Goal: Transaction & Acquisition: Subscribe to service/newsletter

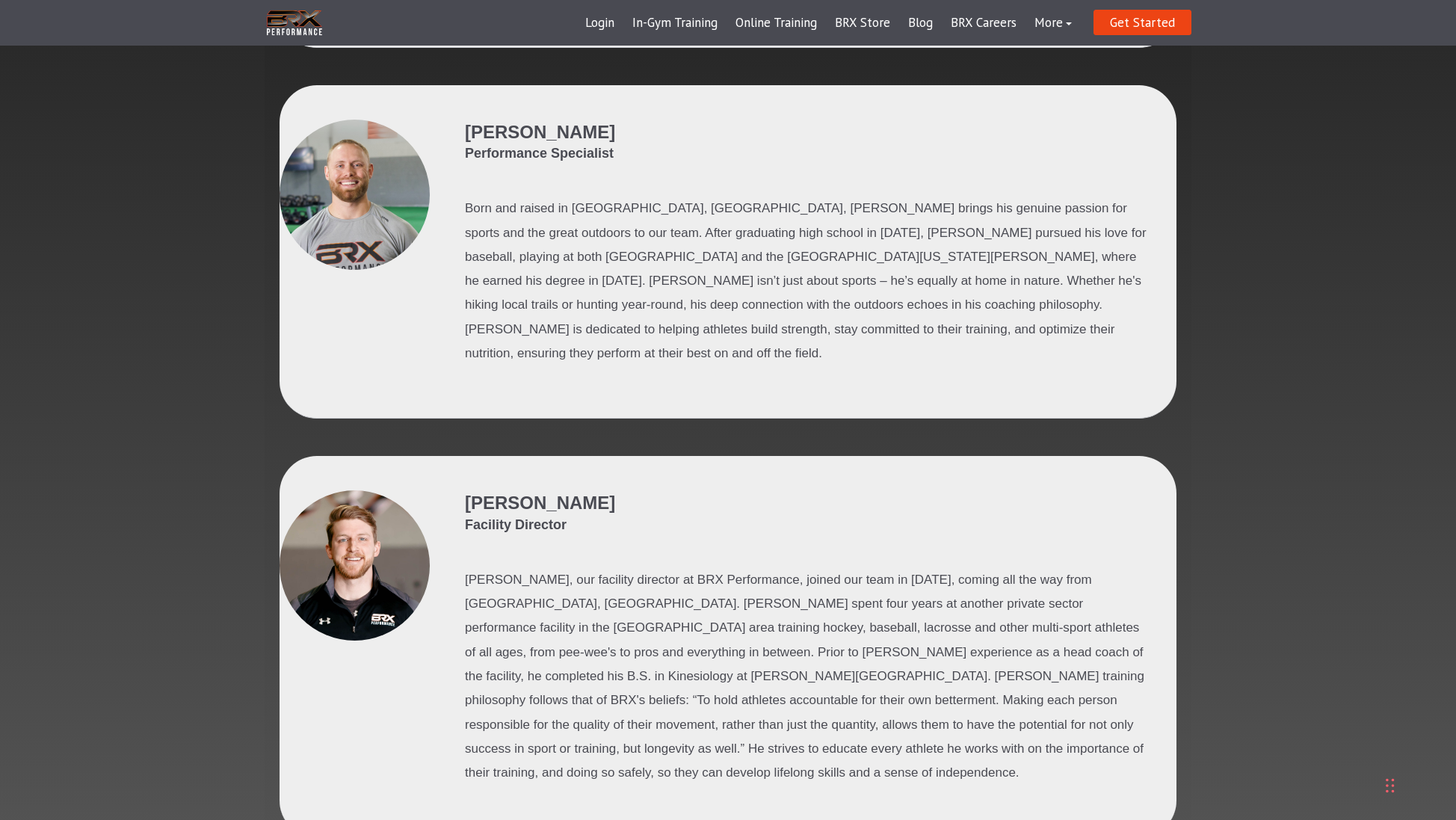
scroll to position [1114, 1]
drag, startPoint x: 889, startPoint y: 569, endPoint x: 878, endPoint y: 571, distance: 11.2
click at [878, 571] on p "[PERSON_NAME], our facility director at BRX Performance, joined our team in [DA…" at bounding box center [808, 677] width 688 height 218
click at [928, 572] on p "[PERSON_NAME], our facility director at BRX Performance, joined our team in [DA…" at bounding box center [808, 677] width 688 height 218
click at [720, 591] on p "Parker, our facility director at BRX Performance, joined our team in December o…" at bounding box center [808, 677] width 688 height 218
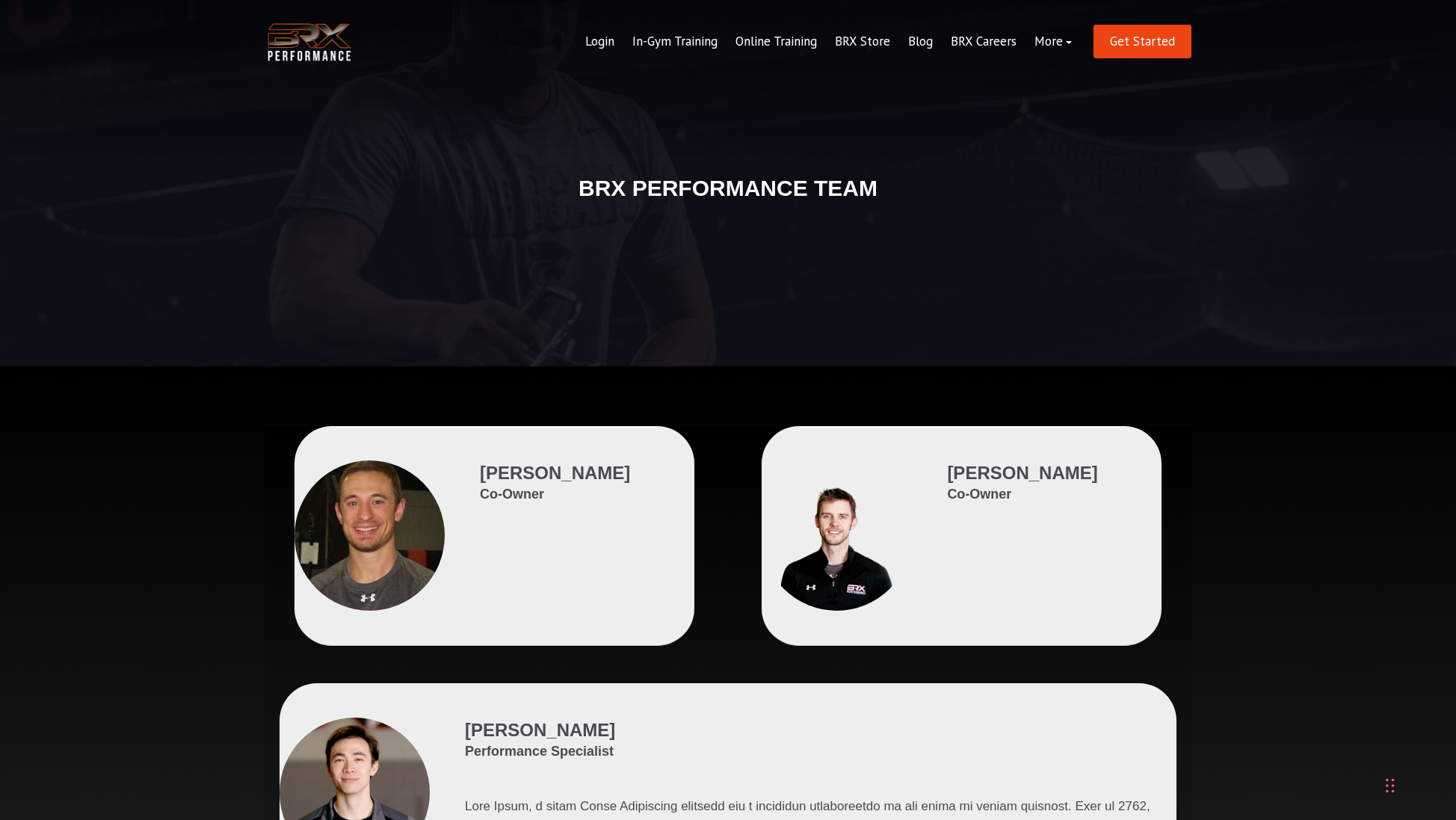
scroll to position [0, 0]
click at [767, 42] on link "Online Training" at bounding box center [776, 42] width 99 height 36
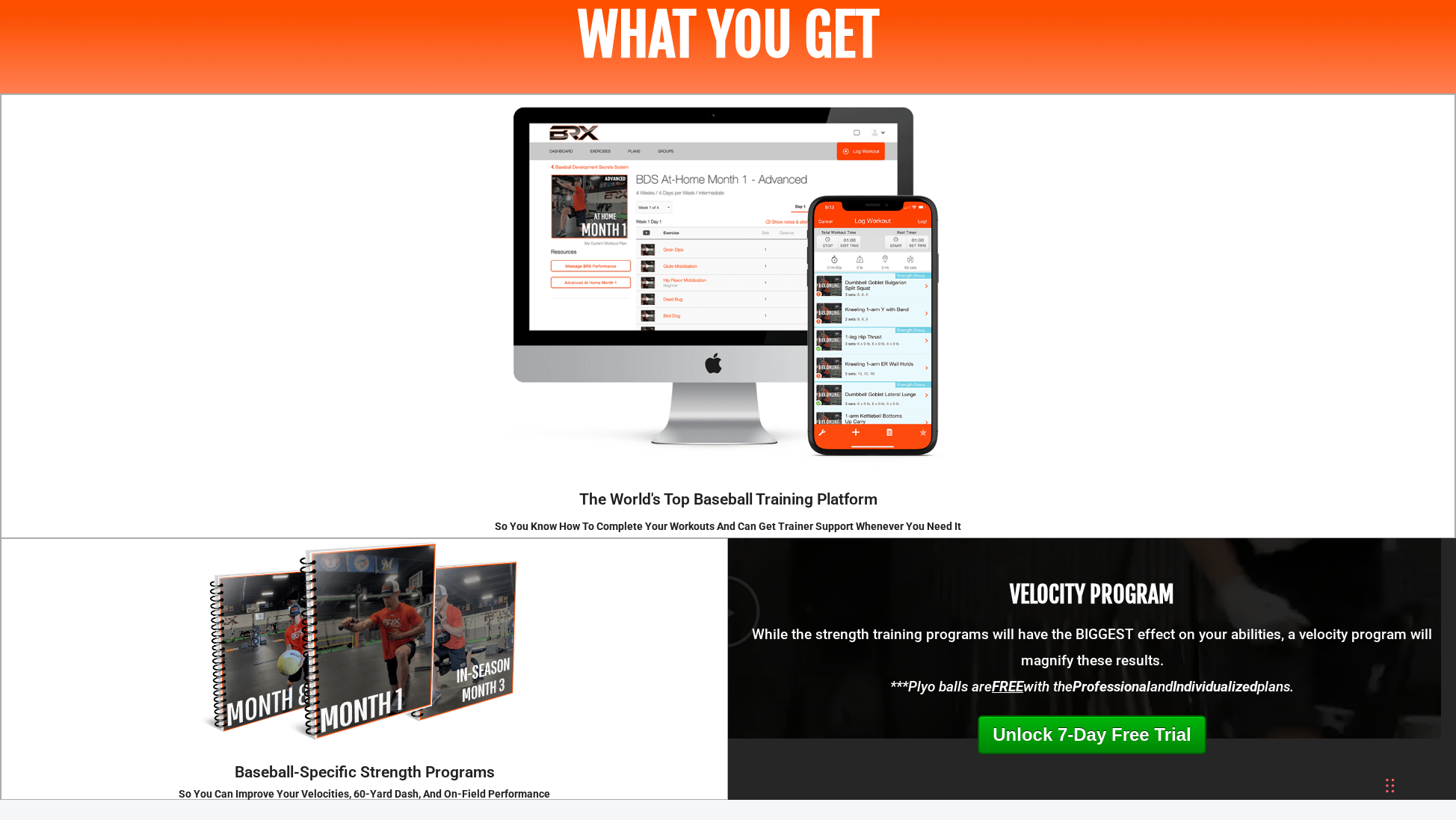
scroll to position [2046, 0]
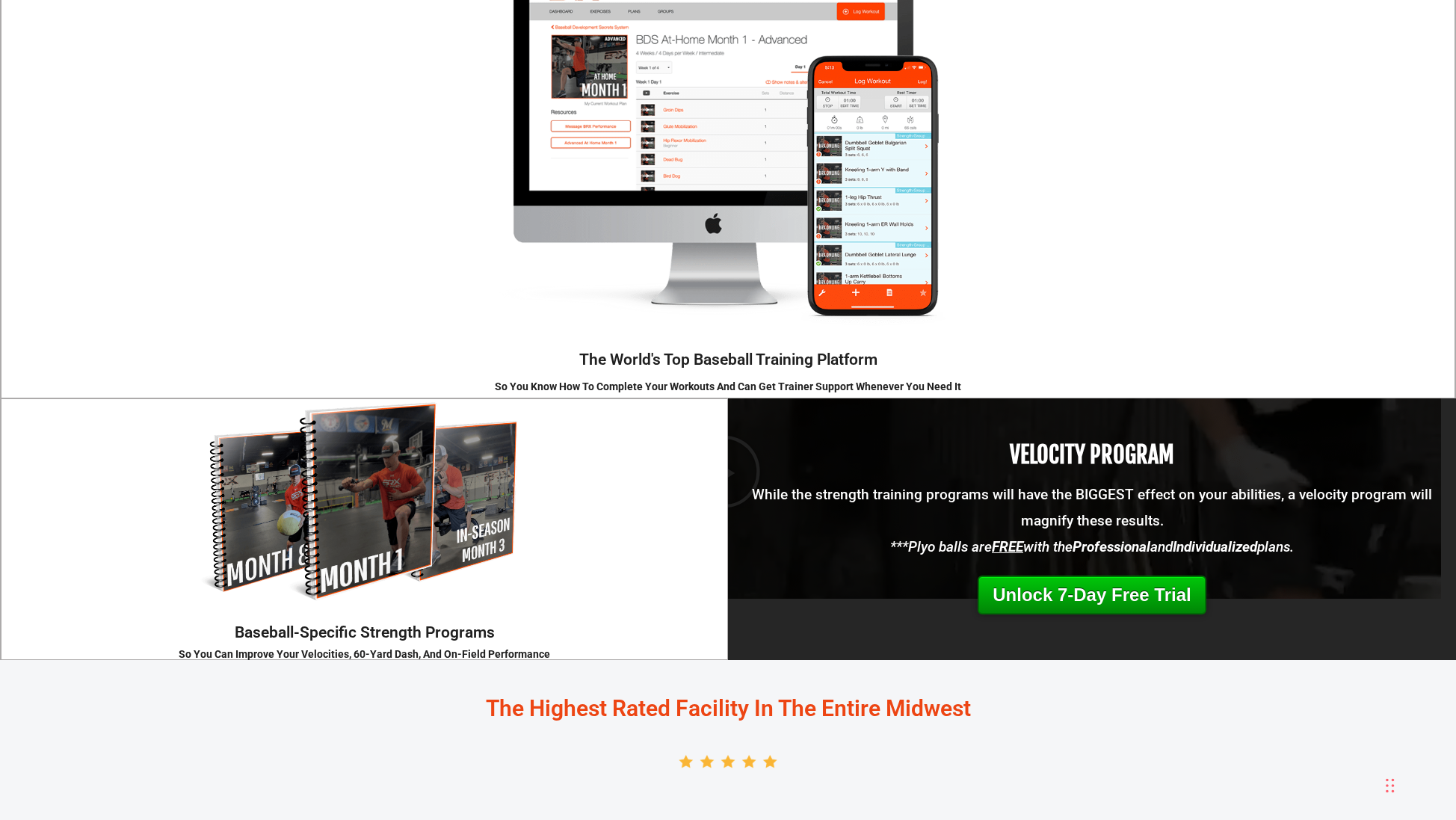
click at [1087, 589] on link "Unlock 7-Day Free Trial" at bounding box center [1092, 595] width 228 height 39
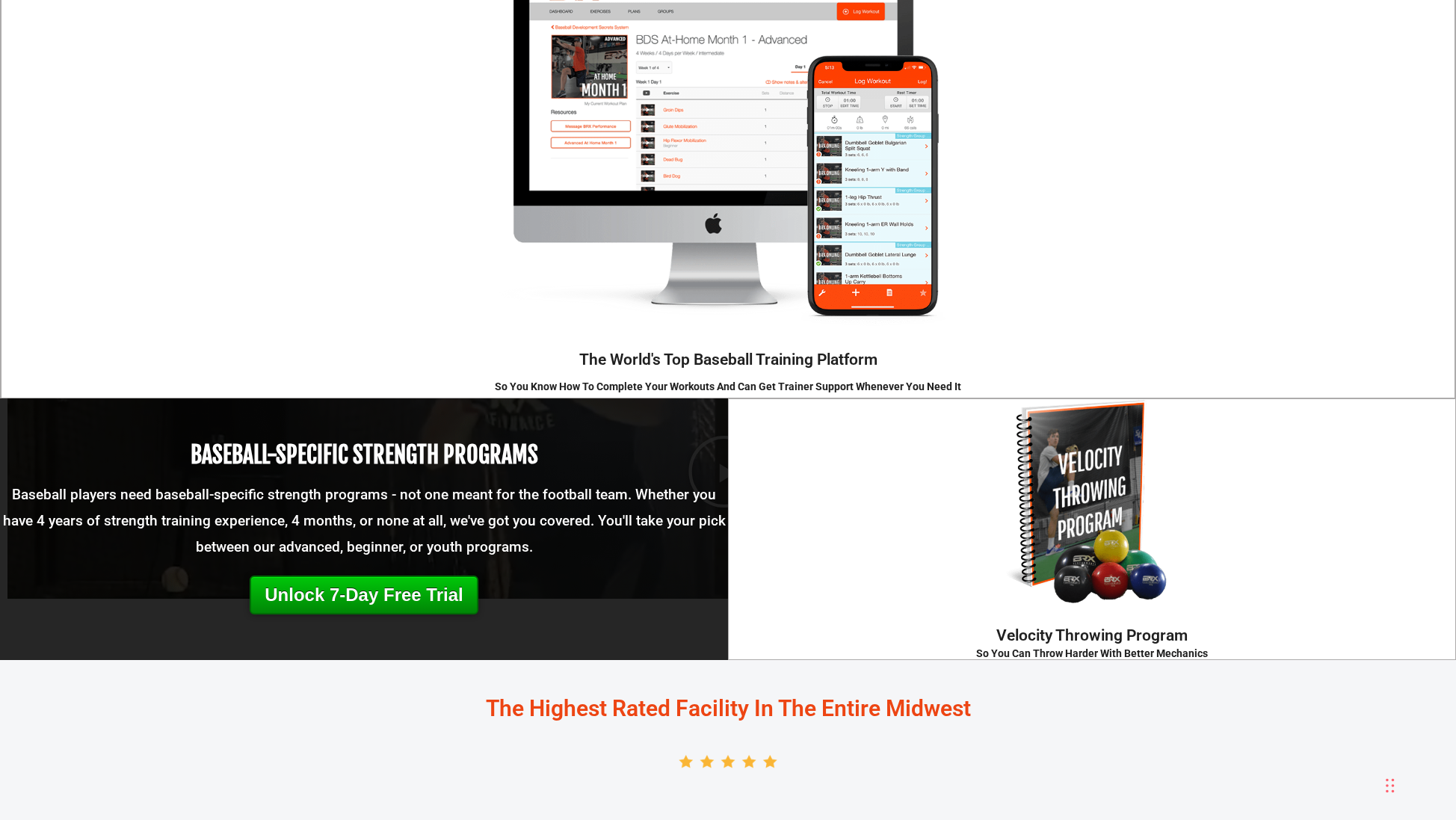
click at [373, 599] on link "Unlock 7-Day Free Trial" at bounding box center [363, 595] width 228 height 39
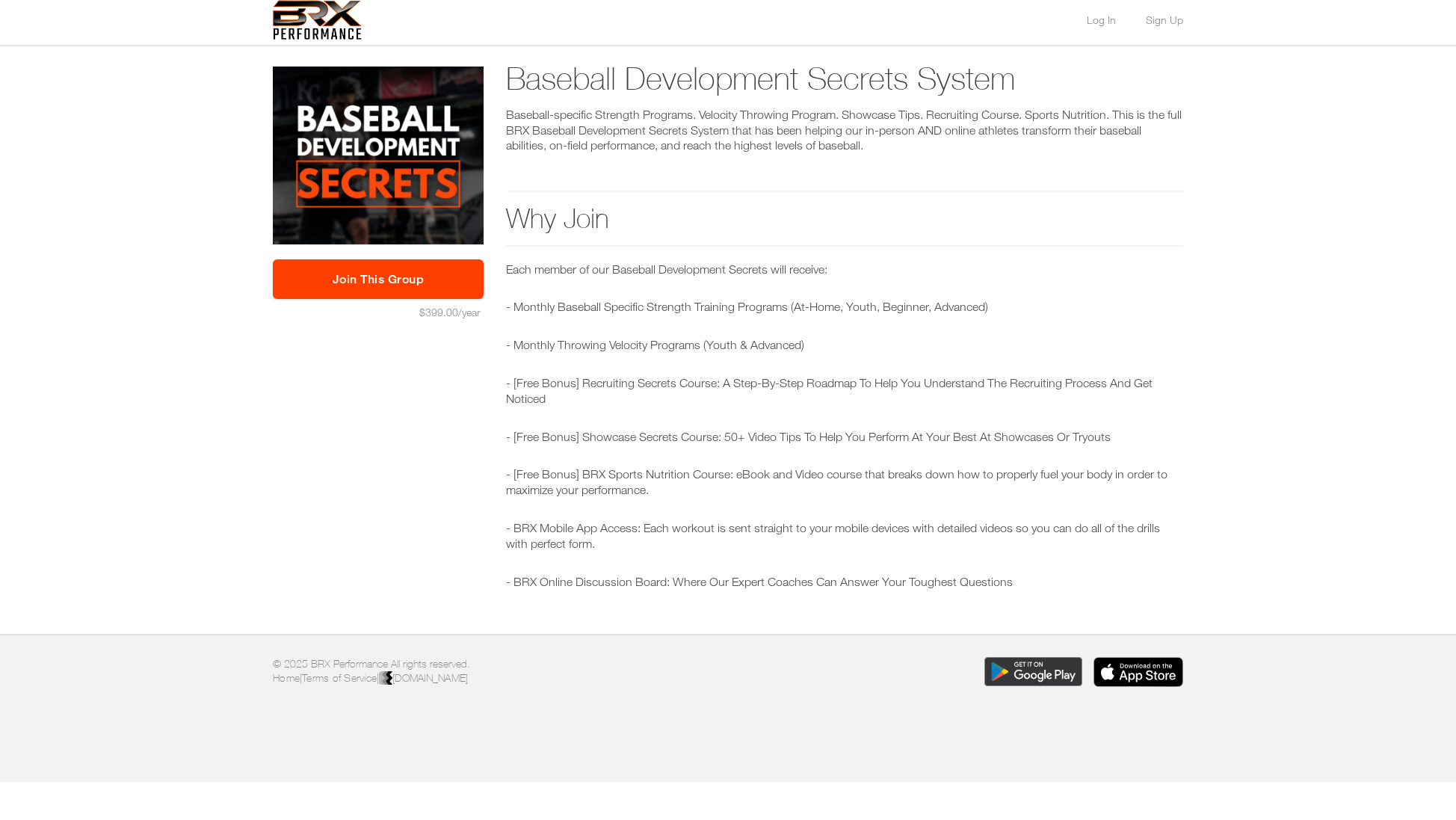
scroll to position [6, 0]
click at [434, 287] on link "Join This Group" at bounding box center [378, 279] width 211 height 40
